Goal: Check status: Check status

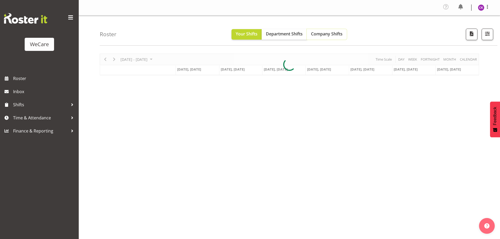
click at [334, 36] on span "Company Shifts" at bounding box center [326, 34] width 31 height 6
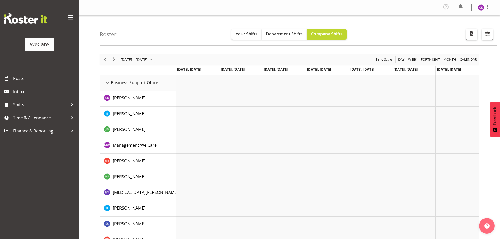
click at [148, 59] on span "[DATE] - [DATE]" at bounding box center [134, 59] width 28 height 7
click at [177, 71] on span "next month" at bounding box center [175, 72] width 9 height 9
click at [176, 71] on span "next month" at bounding box center [175, 72] width 9 height 9
click at [175, 71] on span "next month" at bounding box center [175, 72] width 9 height 9
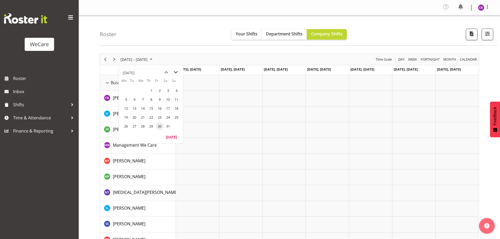
click at [175, 70] on span "next month" at bounding box center [175, 72] width 9 height 9
click at [175, 74] on span "next month" at bounding box center [175, 72] width 9 height 9
click at [174, 74] on span "next month" at bounding box center [175, 72] width 9 height 9
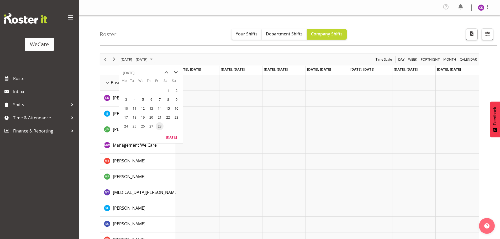
click at [173, 74] on span "next month" at bounding box center [175, 72] width 9 height 9
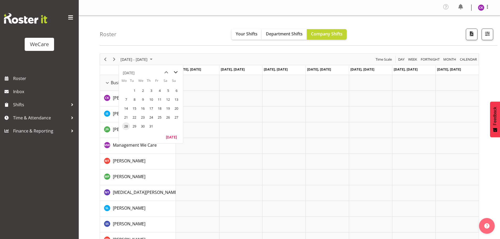
click at [173, 74] on span "next month" at bounding box center [175, 72] width 9 height 9
click at [147, 90] on td "4" at bounding box center [151, 90] width 8 height 9
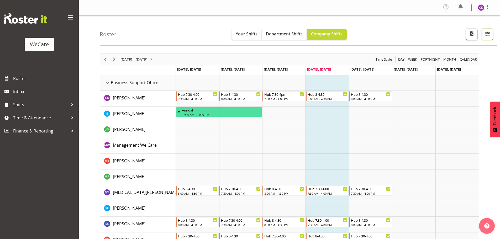
click at [484, 38] on button "button" at bounding box center [487, 35] width 12 height 12
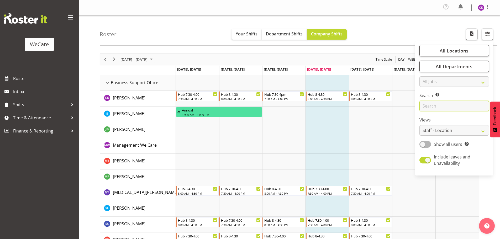
click at [446, 105] on input "text" at bounding box center [454, 106] width 70 height 10
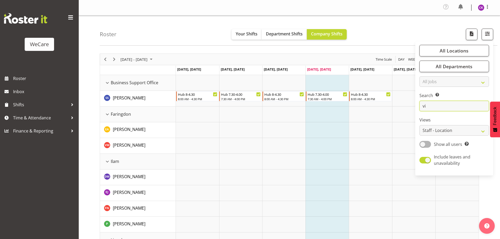
type input "v"
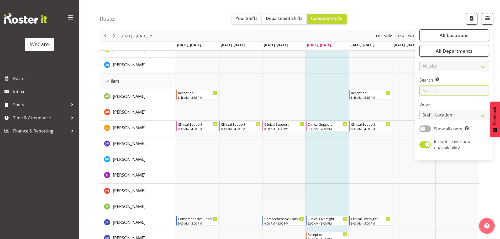
scroll to position [577, 0]
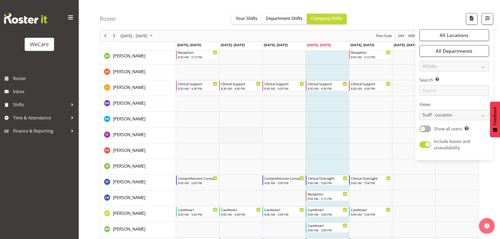
click at [258, 135] on td "Timeline Week of September 4, 2025" at bounding box center [240, 135] width 43 height 16
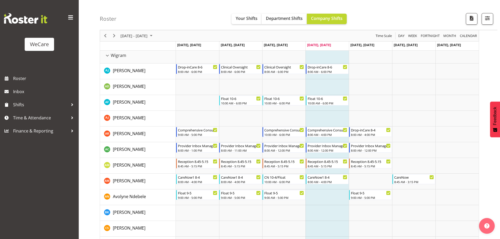
scroll to position [1439, 0]
